Goal: Task Accomplishment & Management: Complete application form

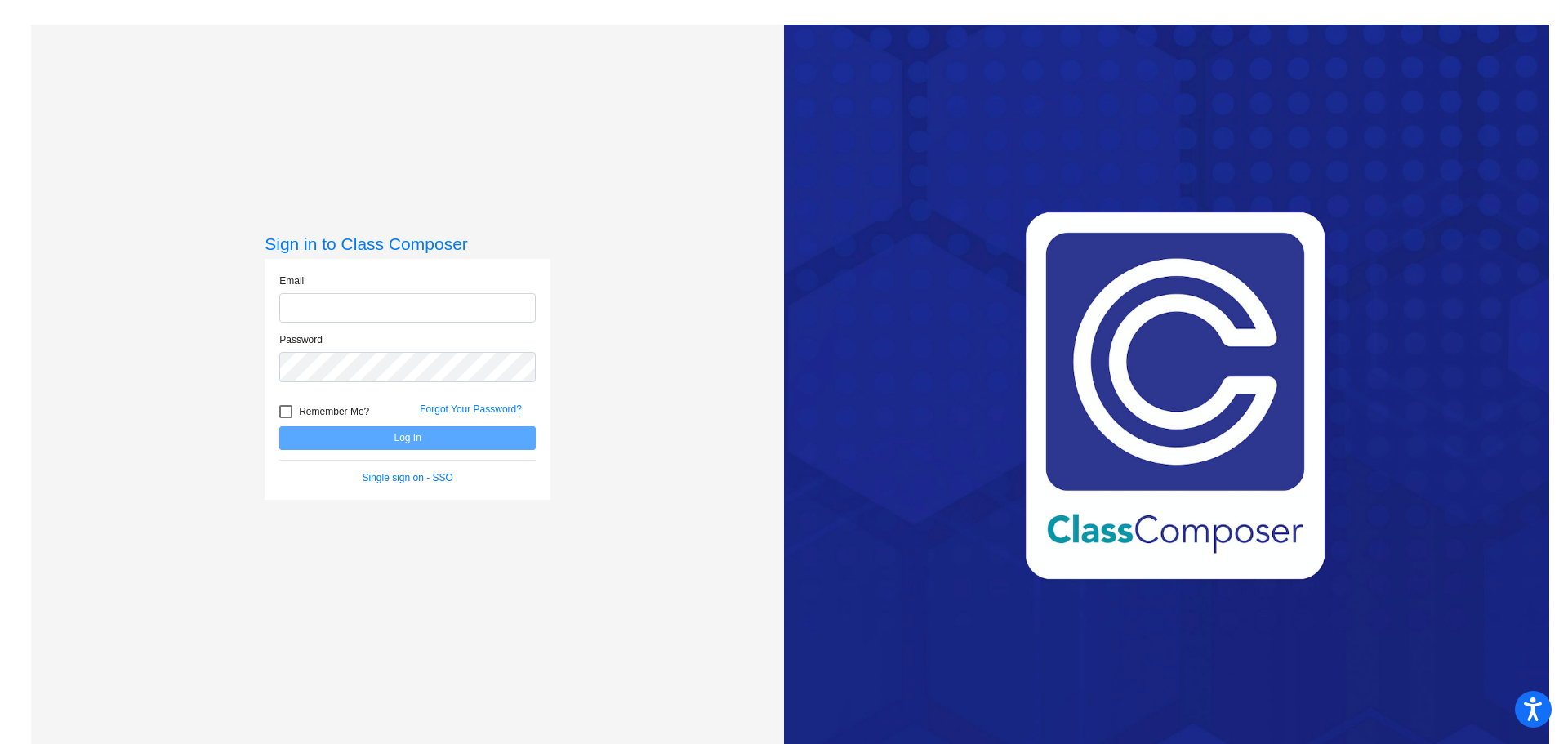
type input "[PERSON_NAME][EMAIL_ADDRESS][PERSON_NAME][DOMAIN_NAME]"
click at [288, 412] on div at bounding box center [286, 411] width 13 height 13
click at [286, 418] on input "Remember Me?" at bounding box center [285, 418] width 1 height 1
checkbox input "true"
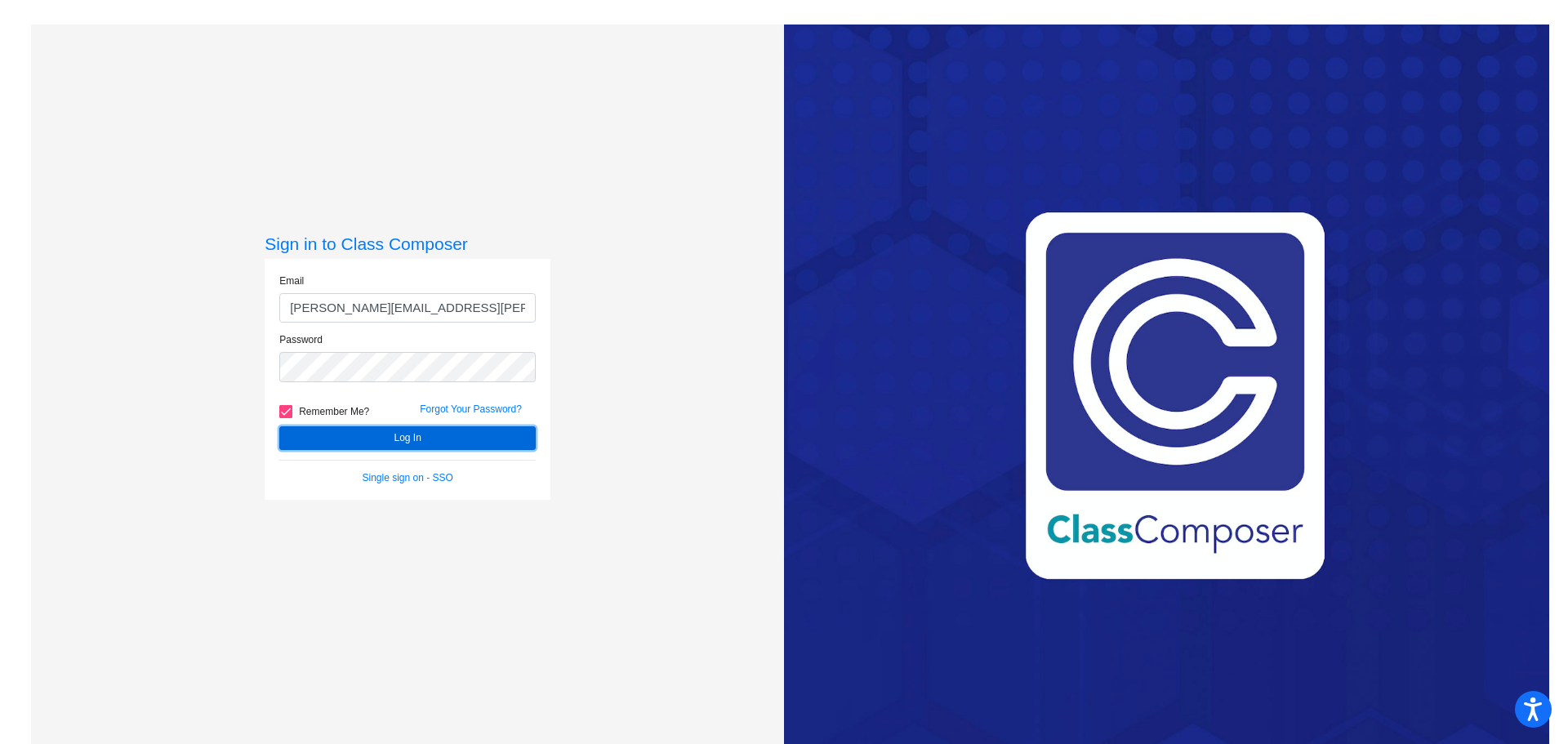
click at [401, 436] on button "Log In" at bounding box center [407, 438] width 256 height 24
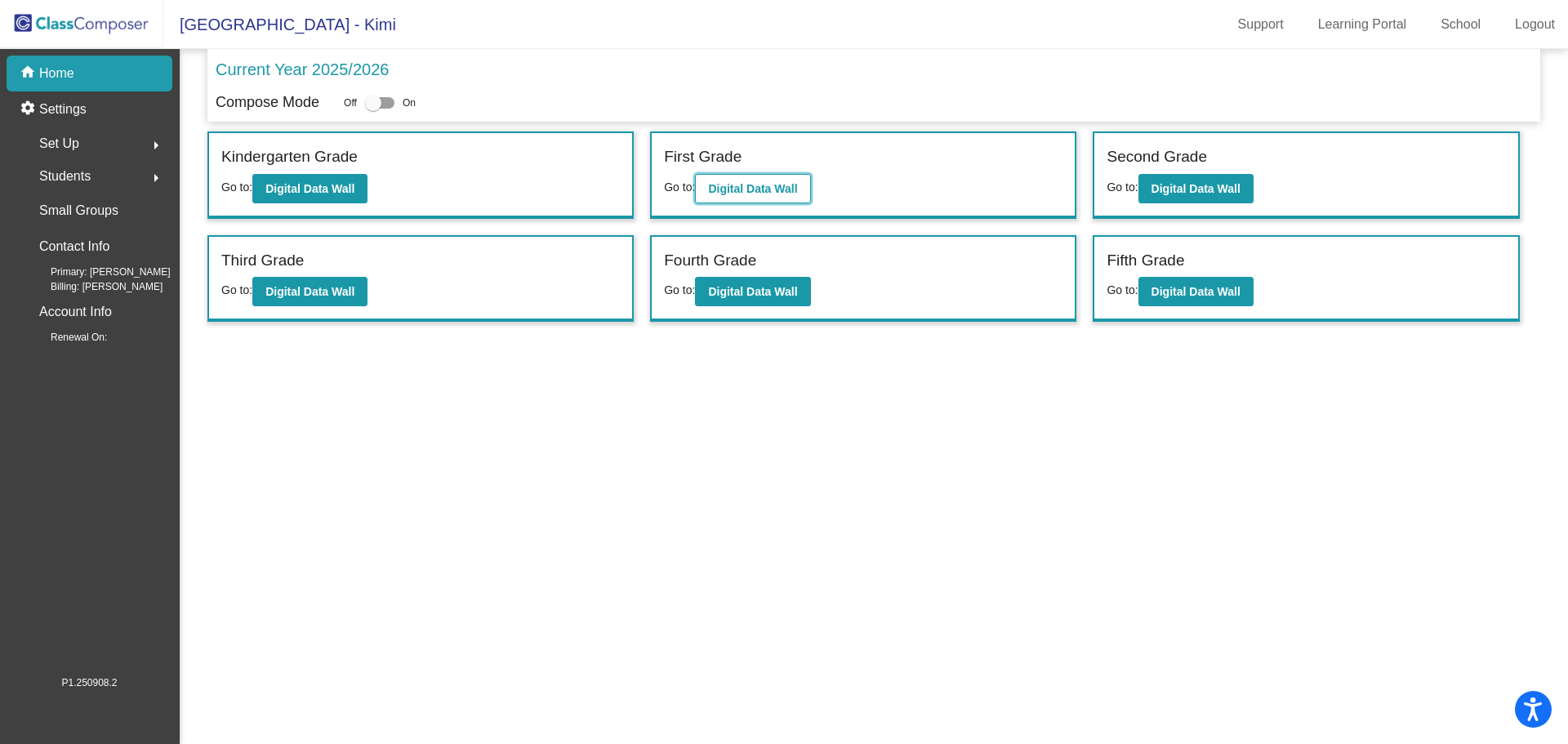
click at [769, 190] on b "Digital Data Wall" at bounding box center [752, 189] width 89 height 13
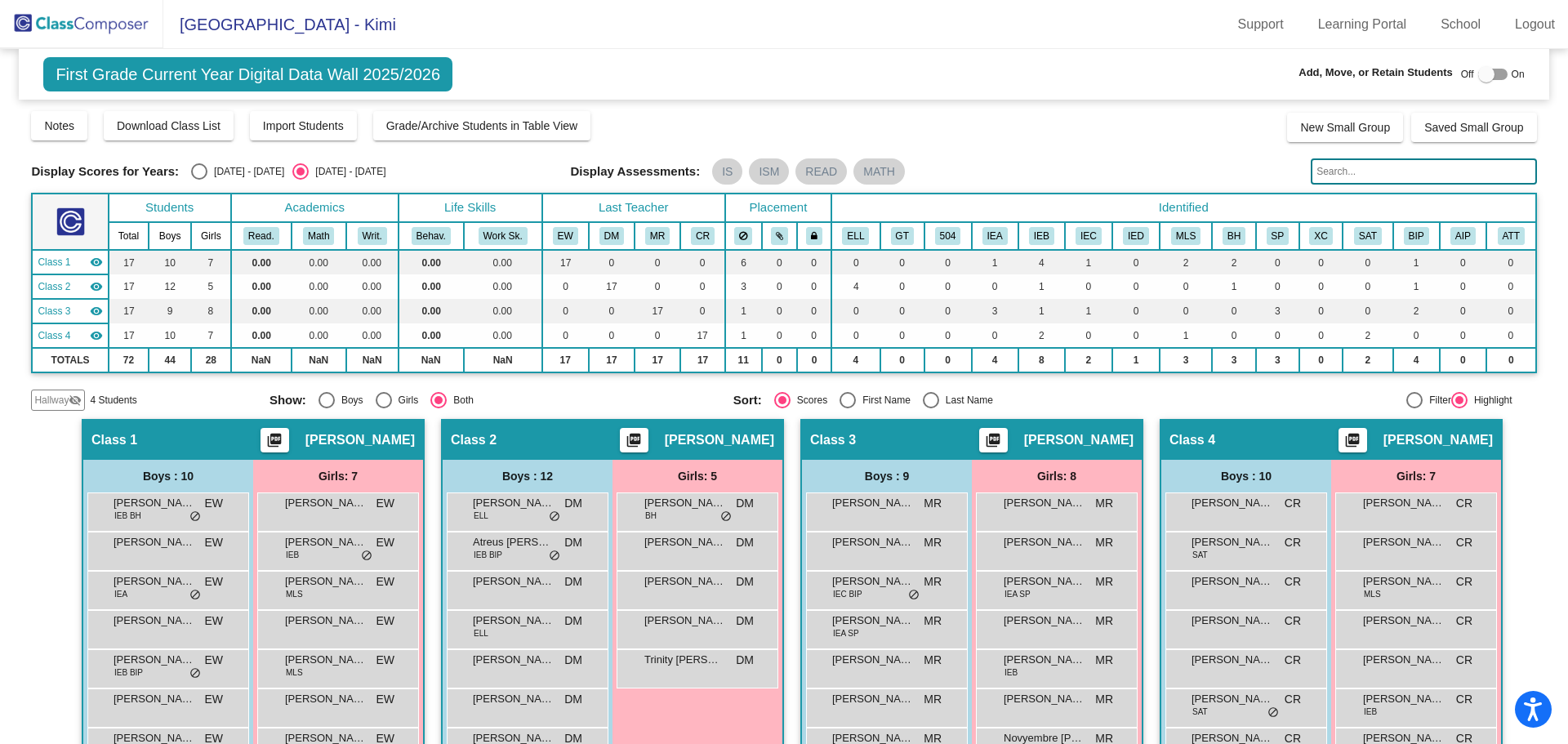
click at [1478, 74] on div at bounding box center [1486, 74] width 16 height 16
checkbox input "true"
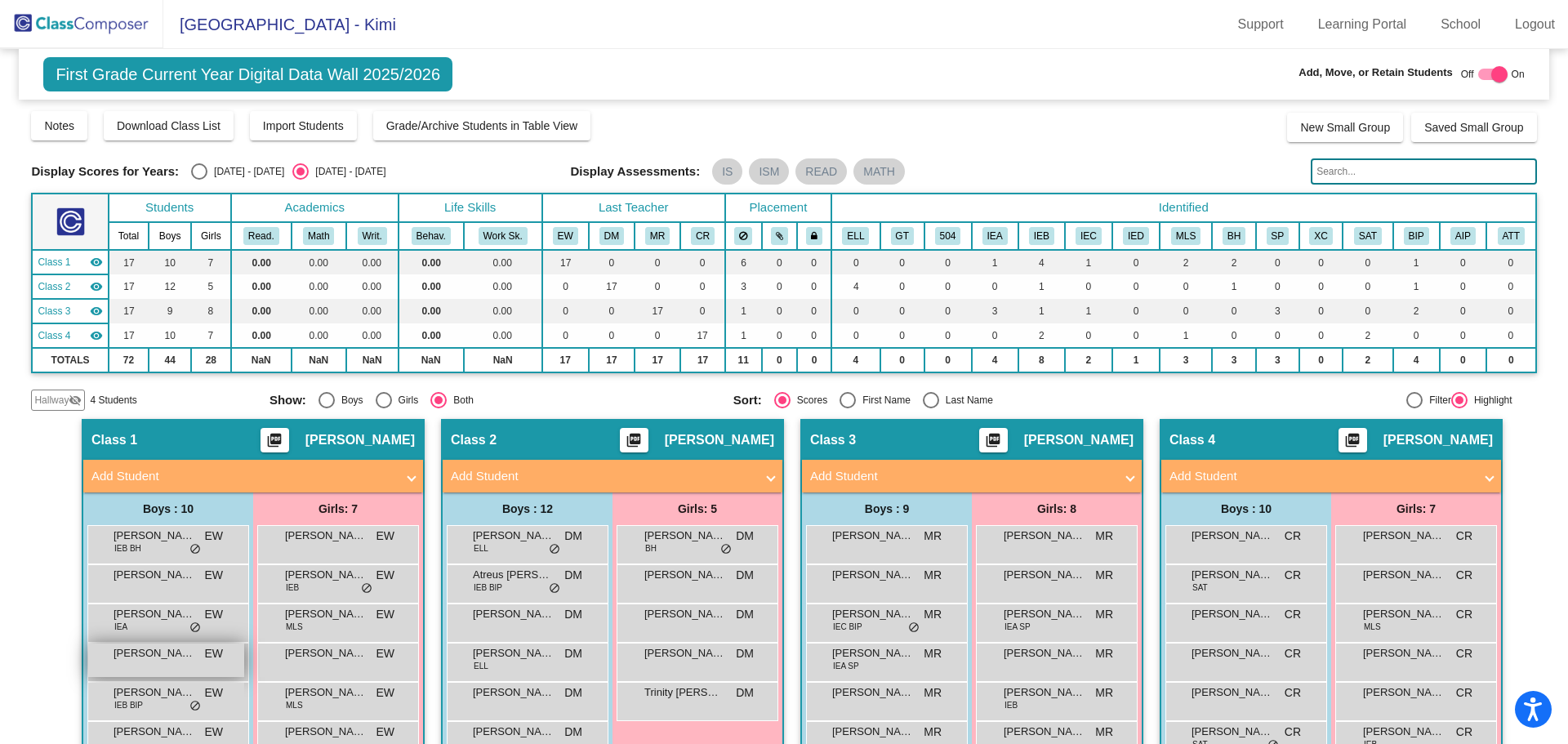
scroll to position [163, 0]
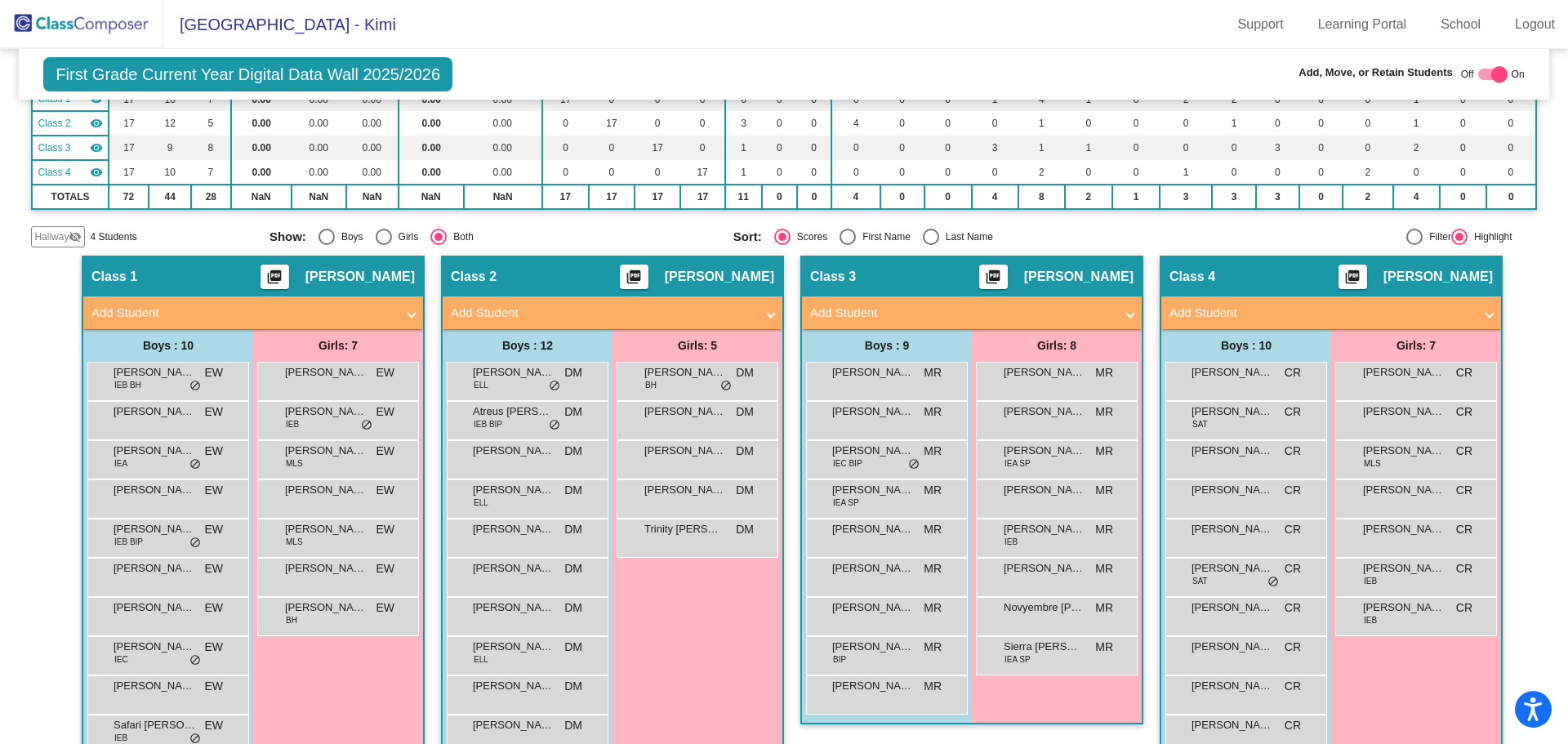
click at [318, 307] on mat-panel-title "Add Student" at bounding box center [243, 313] width 303 height 19
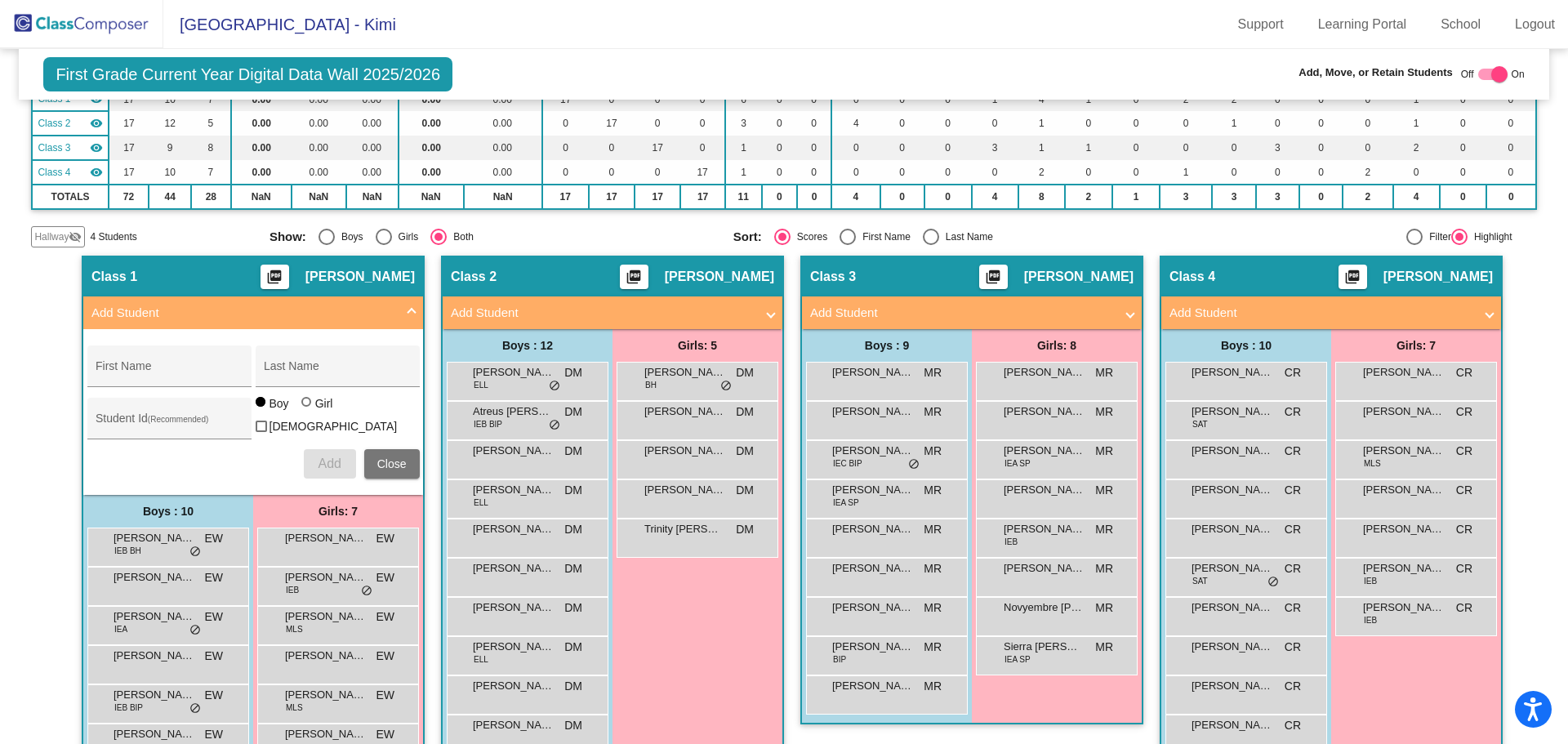
click at [302, 407] on div at bounding box center [307, 402] width 10 height 10
click at [307, 411] on input "Girl" at bounding box center [307, 410] width 1 height 1
radio input "true"
click at [109, 363] on div "First Name" at bounding box center [169, 371] width 147 height 34
type input "[PERSON_NAME]"
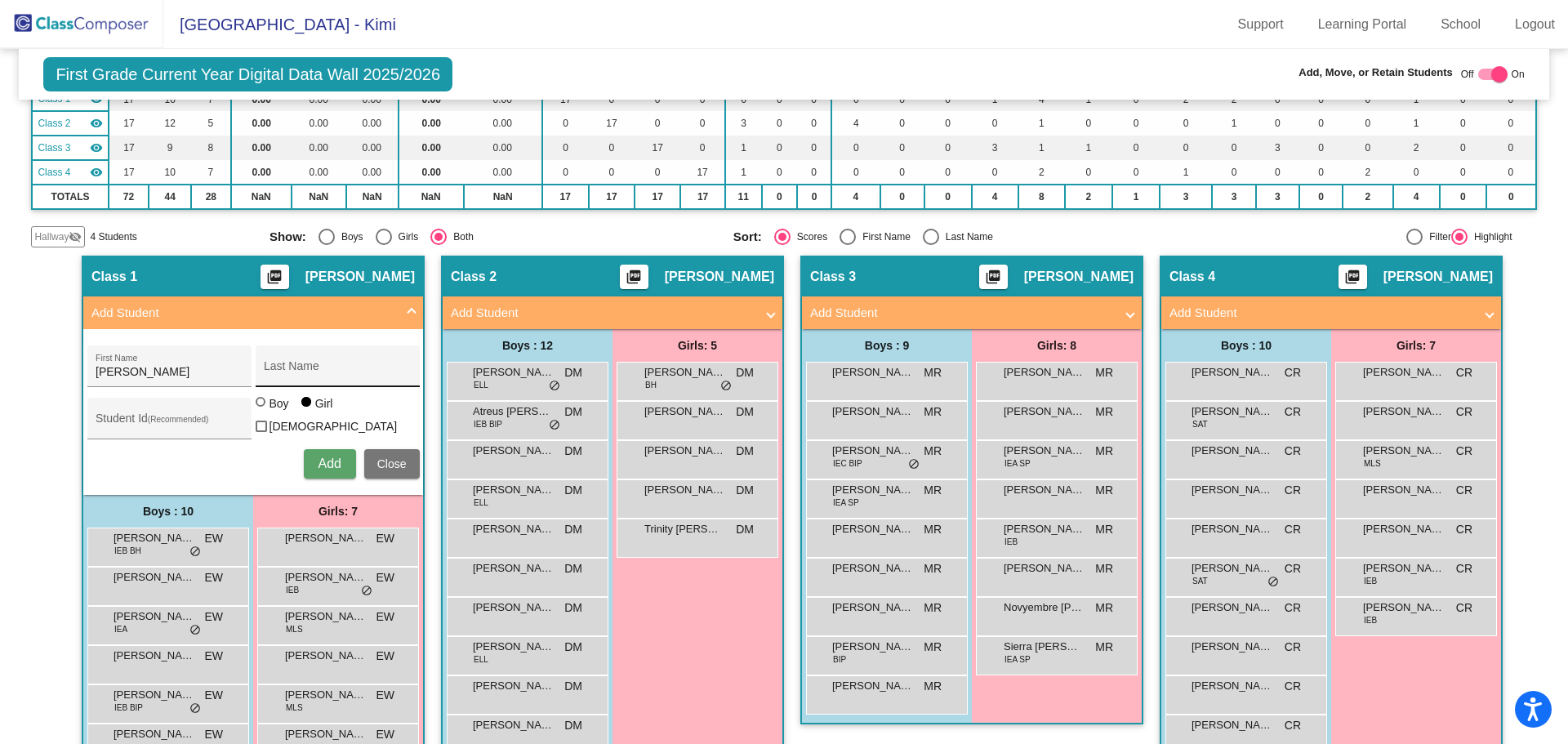
click at [284, 380] on div "Last Name" at bounding box center [337, 371] width 147 height 34
type input "[PERSON_NAME]"
click at [124, 424] on input "Student Id (Recommended)" at bounding box center [169, 424] width 147 height 13
click at [123, 421] on input "3000" at bounding box center [169, 424] width 147 height 13
type input "300056590"
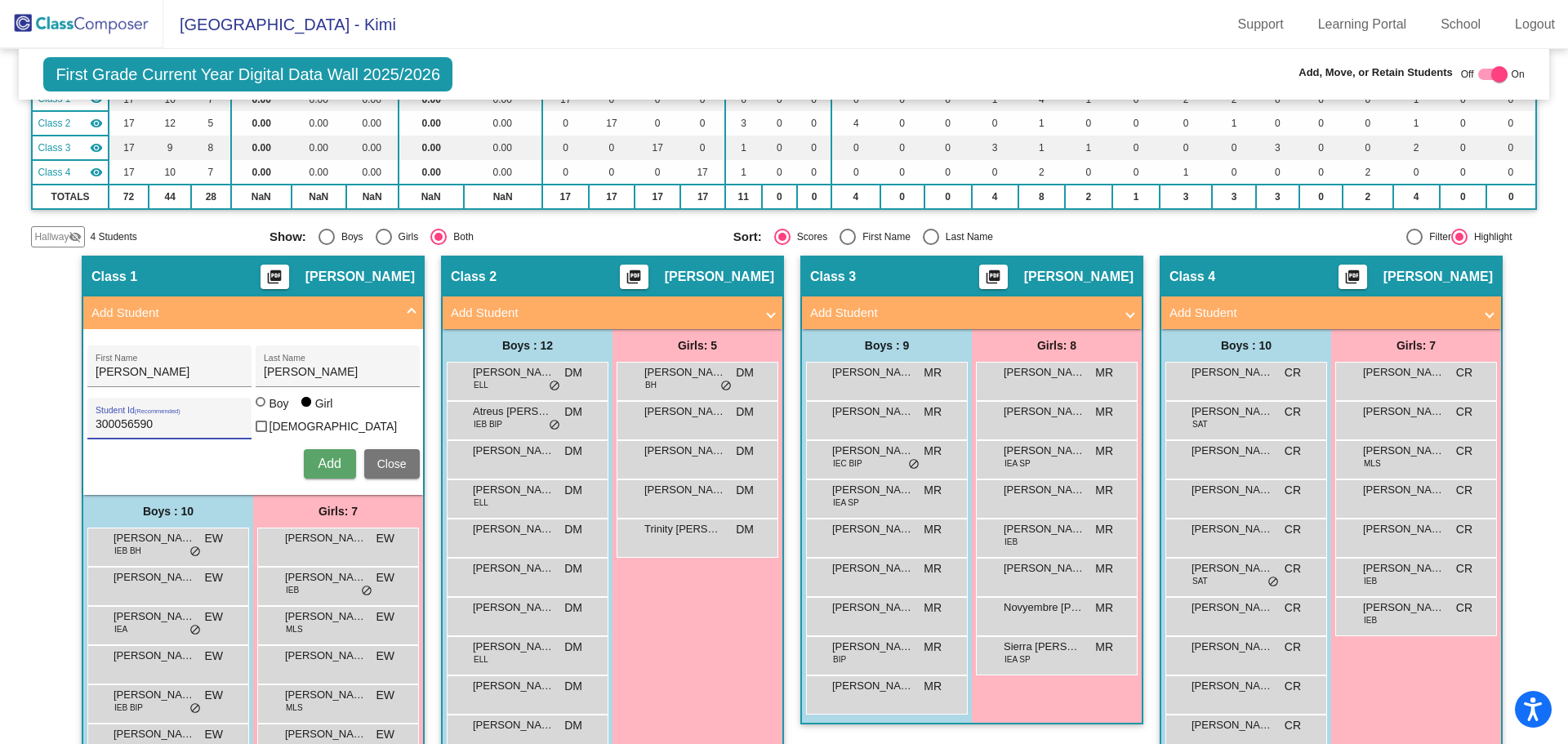
click at [321, 458] on span "Add" at bounding box center [329, 463] width 23 height 14
click at [86, 25] on img at bounding box center [81, 24] width 163 height 48
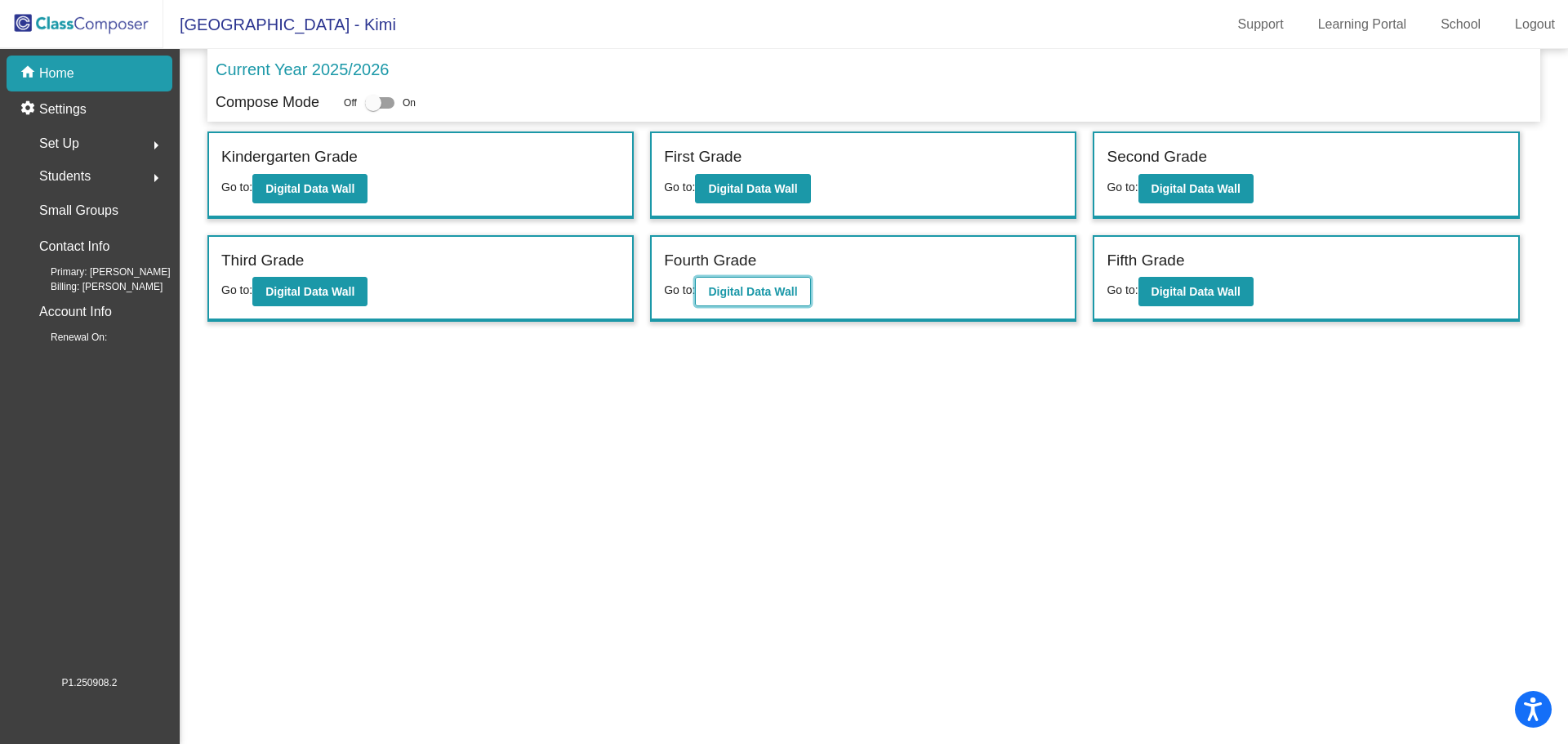
click at [737, 290] on b "Digital Data Wall" at bounding box center [752, 291] width 89 height 13
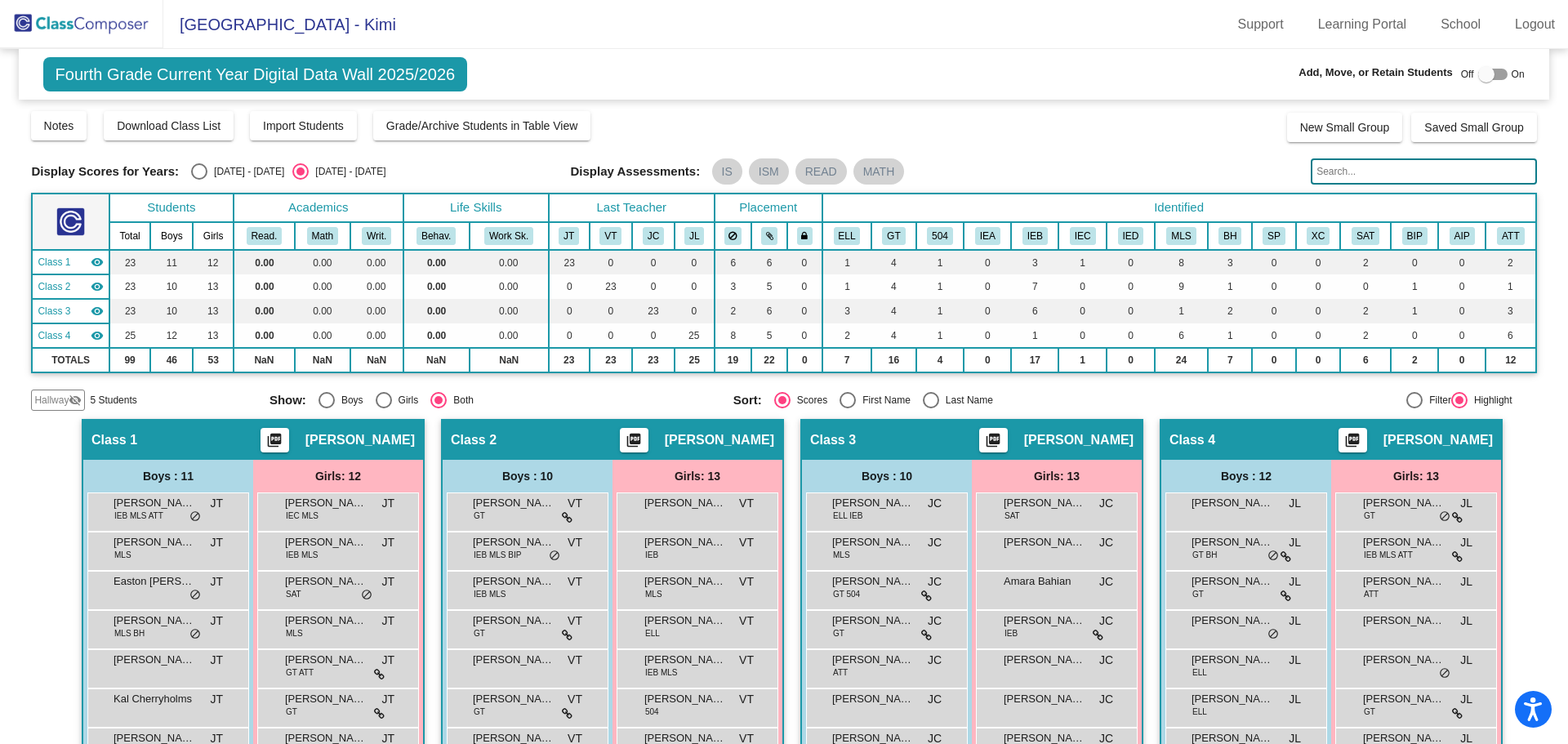
click at [1478, 74] on div at bounding box center [1486, 74] width 16 height 16
checkbox input "true"
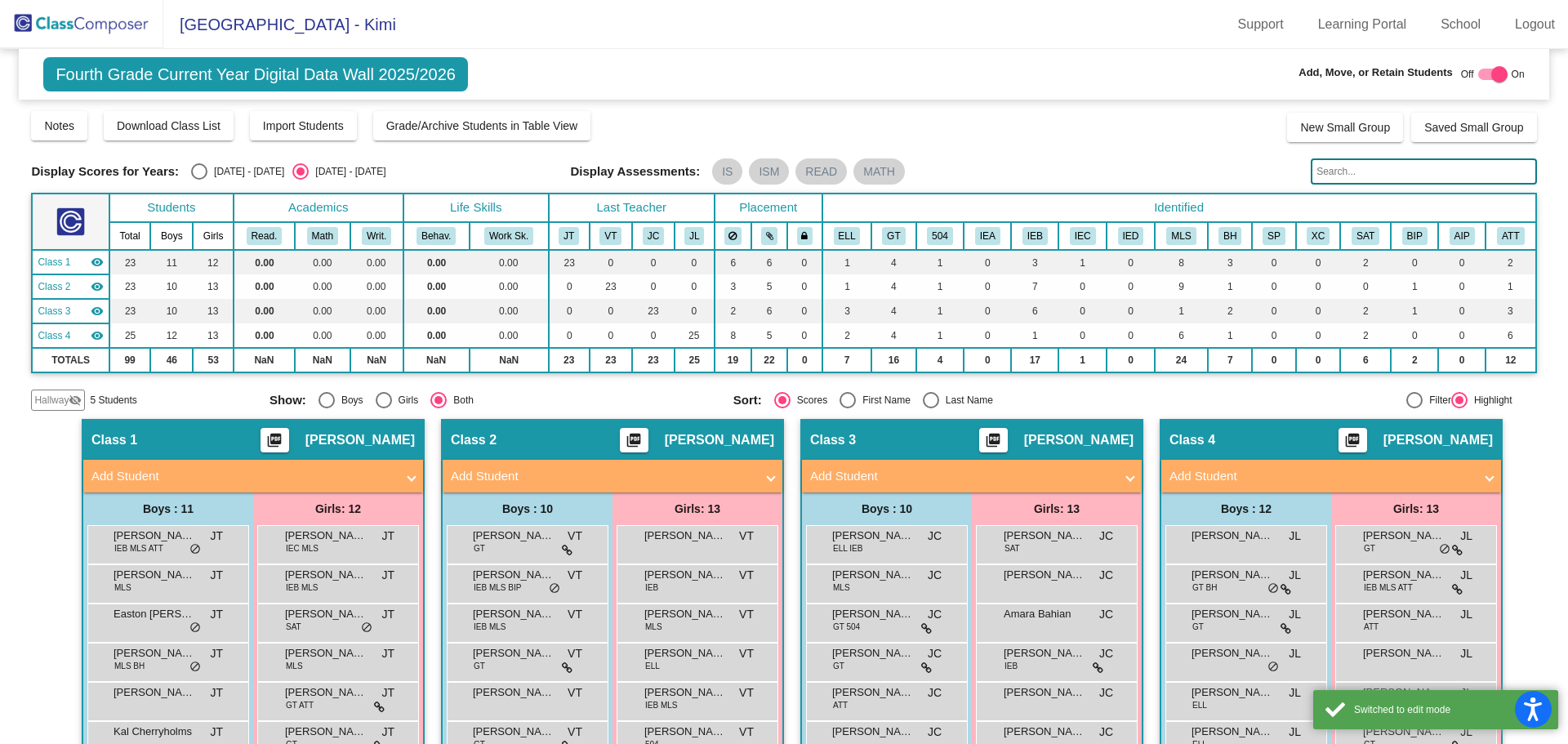
click at [1008, 473] on mat-panel-title "Add Student" at bounding box center [962, 477] width 303 height 19
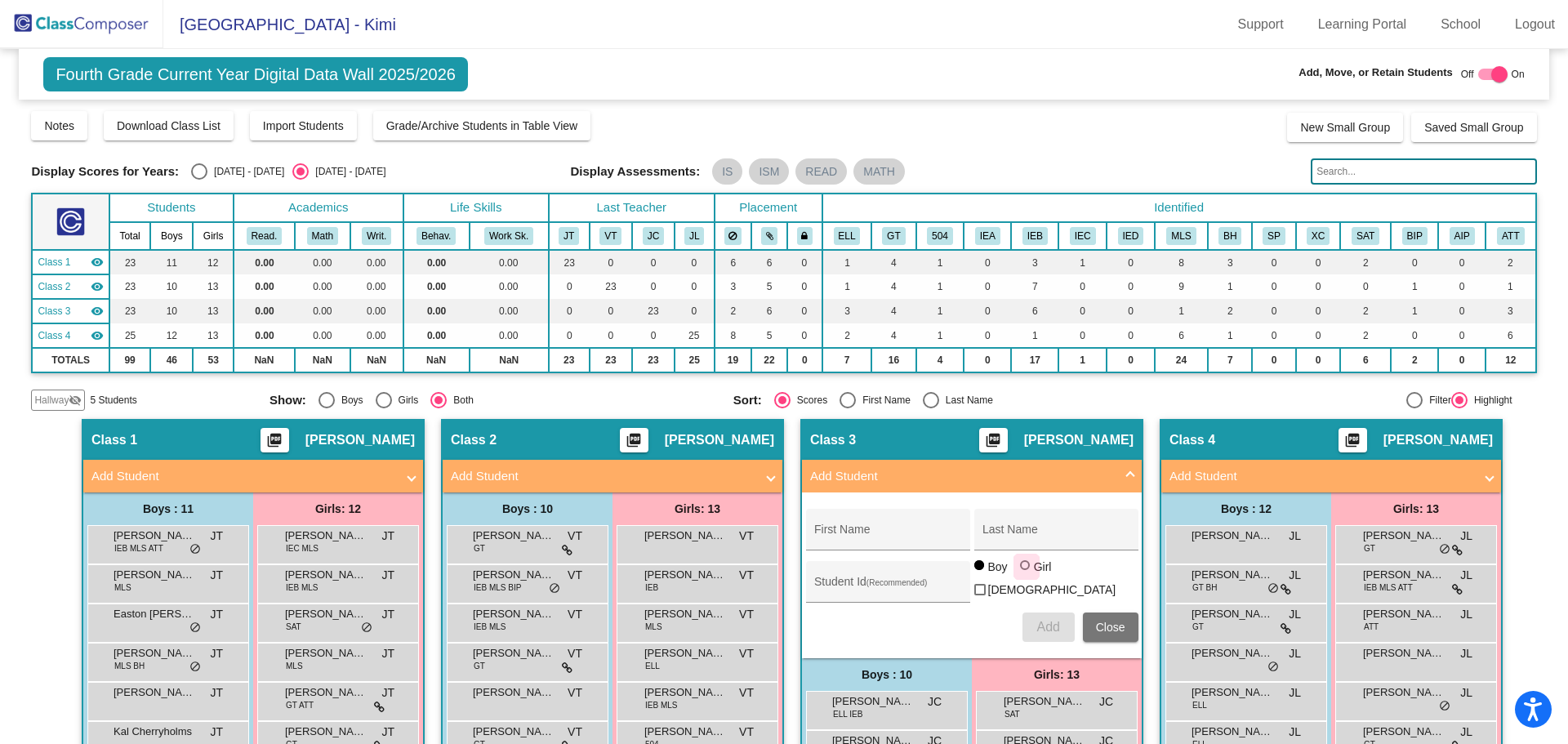
click at [1022, 571] on div at bounding box center [1025, 566] width 10 height 10
click at [1026, 574] on input "Girl" at bounding box center [1026, 573] width 1 height 1
radio input "true"
click at [844, 529] on input "First Name" at bounding box center [888, 535] width 147 height 13
type input "[PERSON_NAME]"
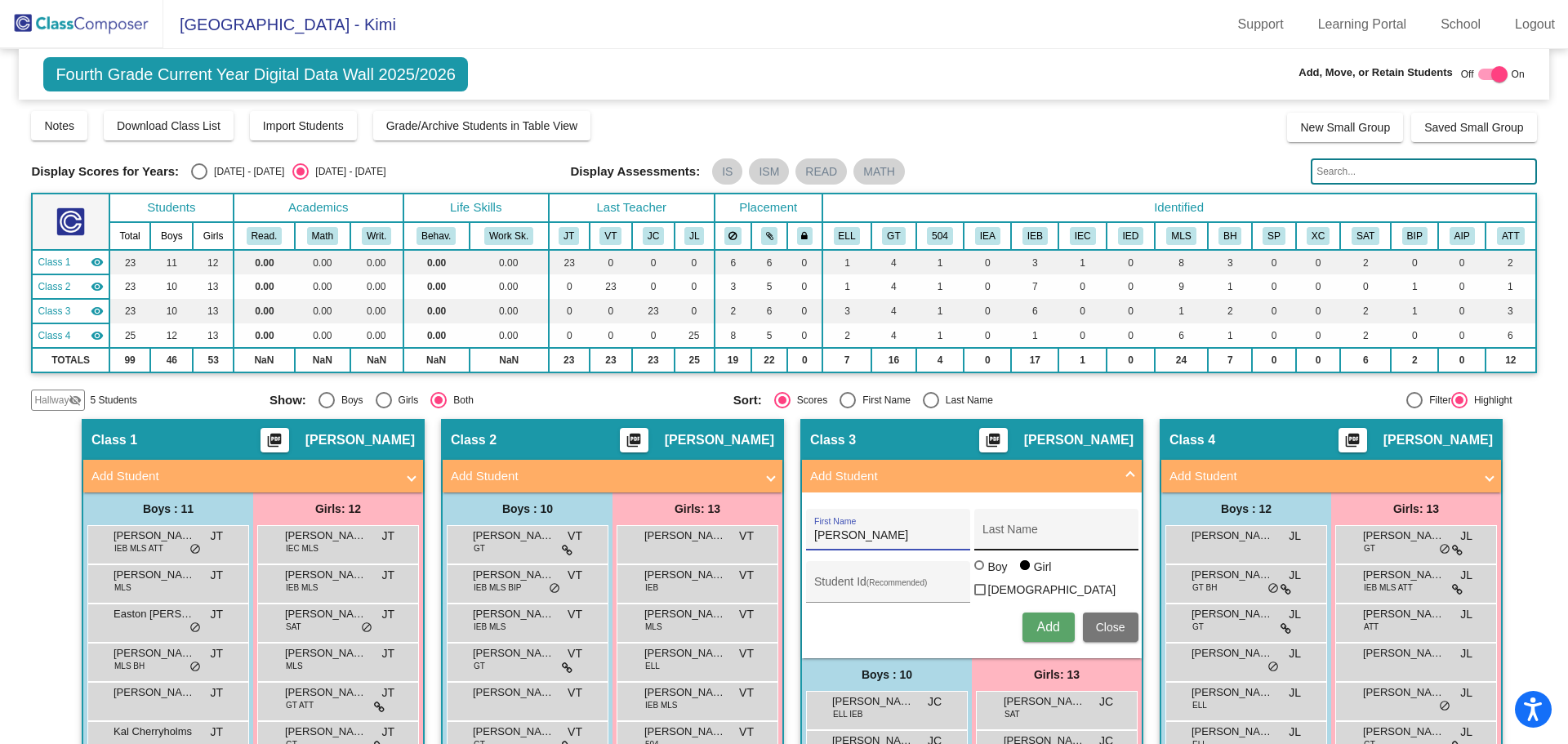
click at [1008, 534] on input "Last Name" at bounding box center [1057, 535] width 147 height 13
type input "Tullia"
click at [822, 571] on div "Student Id (Recommended)" at bounding box center [888, 587] width 147 height 34
type input "300056589"
click at [1043, 629] on span "Add" at bounding box center [1047, 626] width 23 height 14
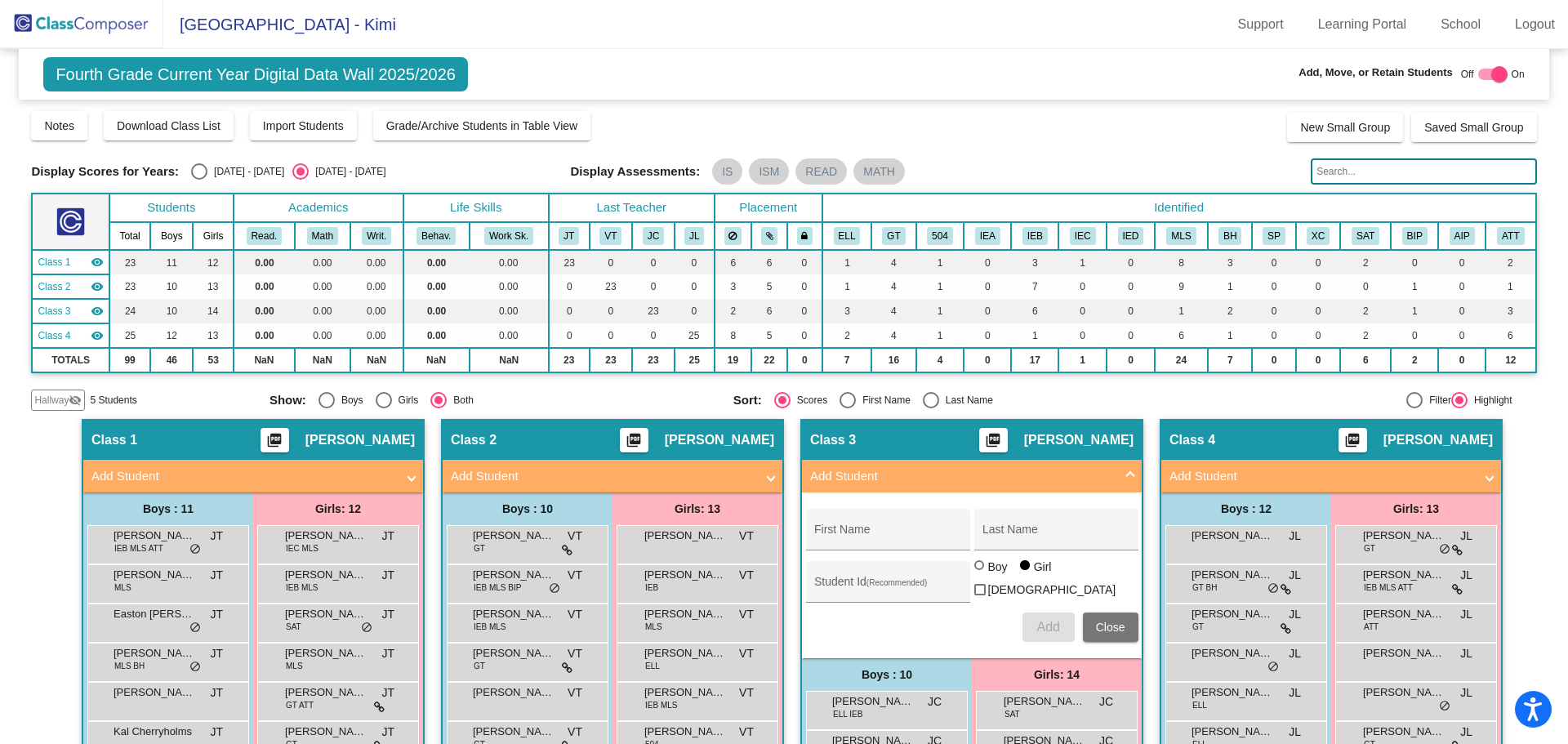
click at [90, 13] on img at bounding box center [81, 24] width 163 height 48
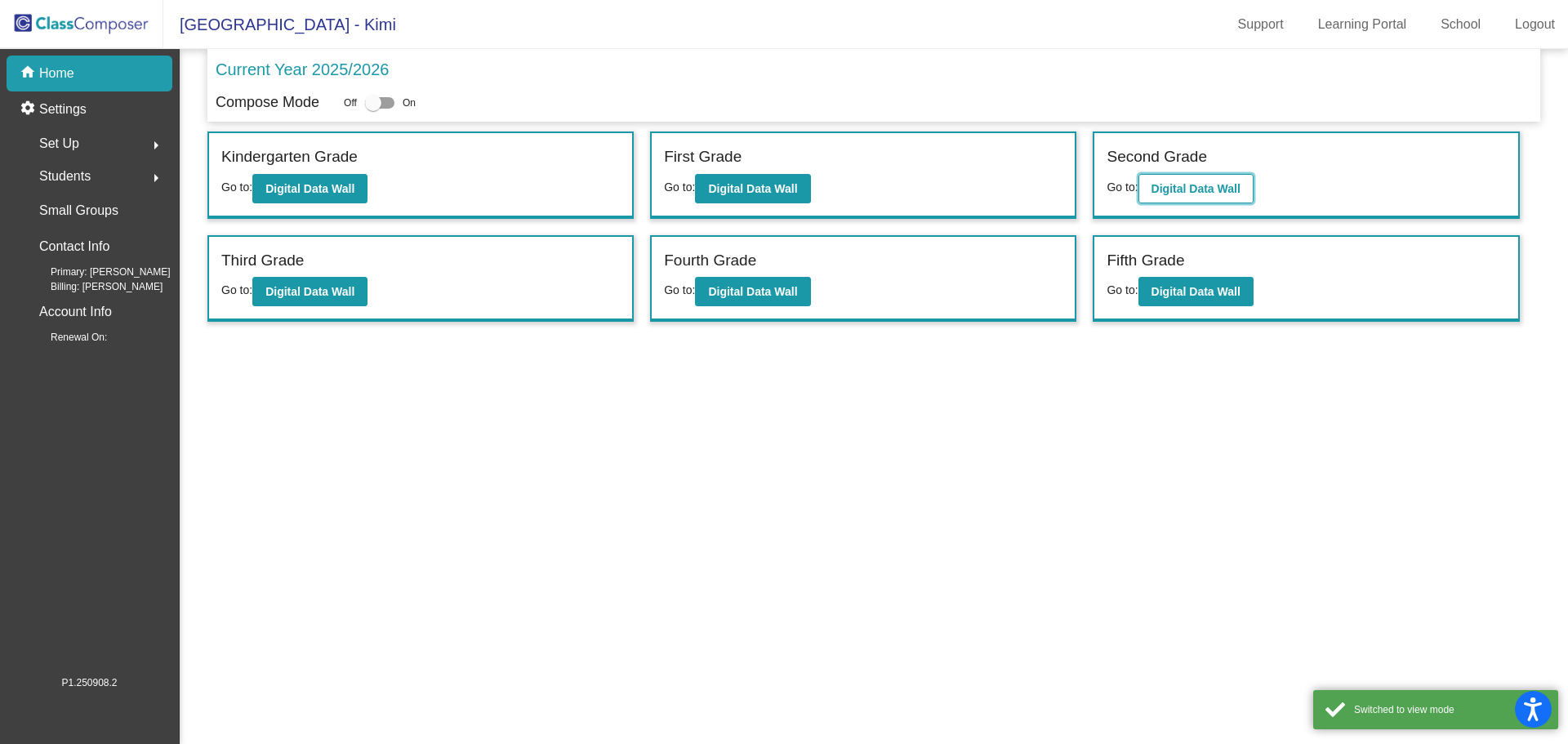
click at [1183, 184] on b "Digital Data Wall" at bounding box center [1196, 189] width 89 height 13
